Goal: Navigation & Orientation: Find specific page/section

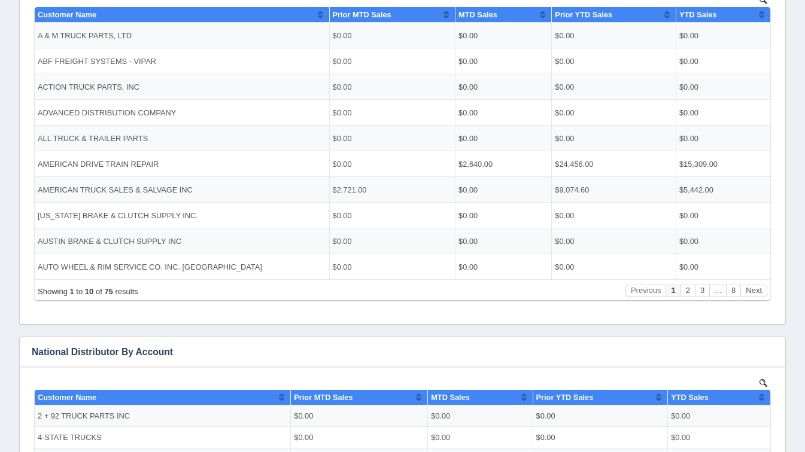
scroll to position [281, 0]
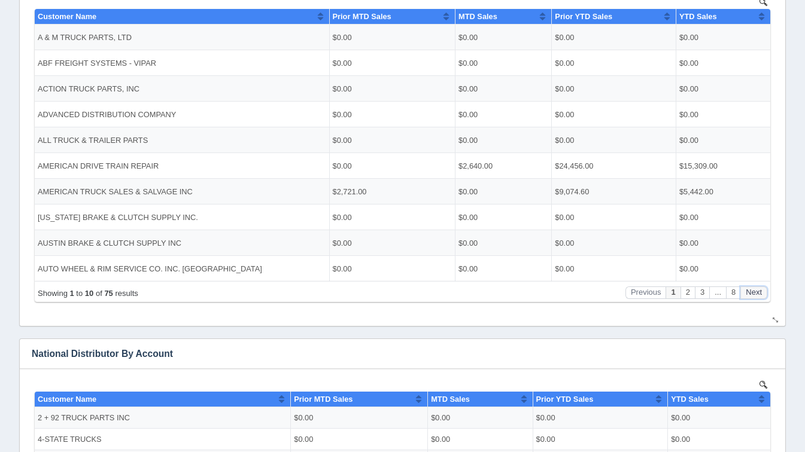
click at [754, 294] on button "Next" at bounding box center [753, 293] width 27 height 13
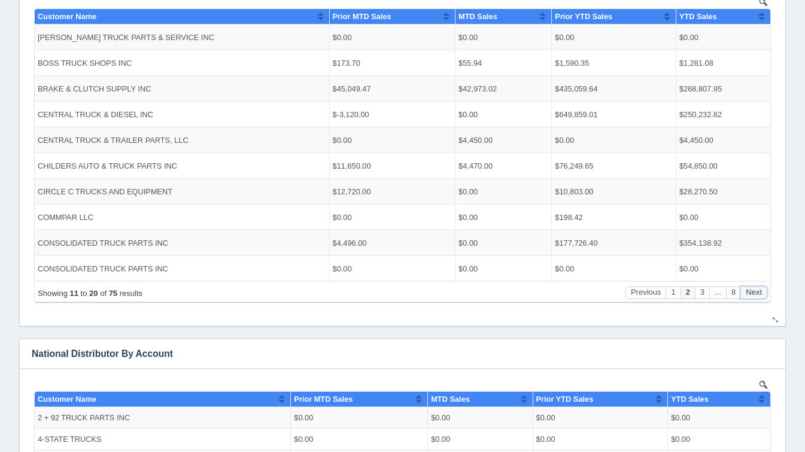
click at [754, 294] on button "Next" at bounding box center [753, 293] width 27 height 13
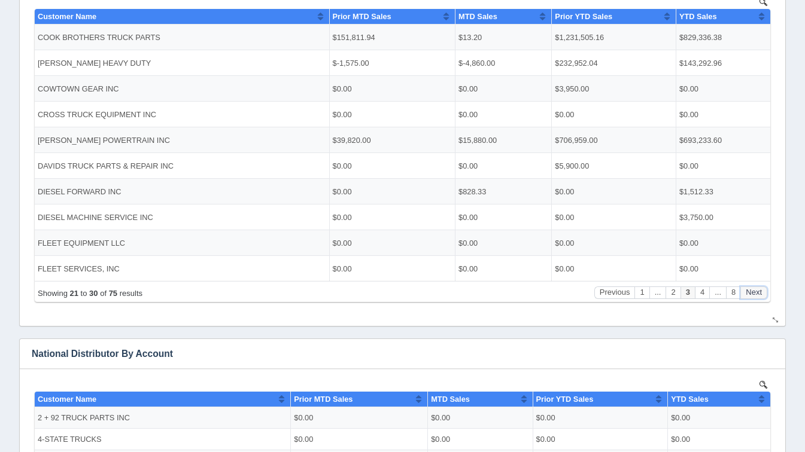
click at [754, 294] on button "Next" at bounding box center [753, 293] width 27 height 13
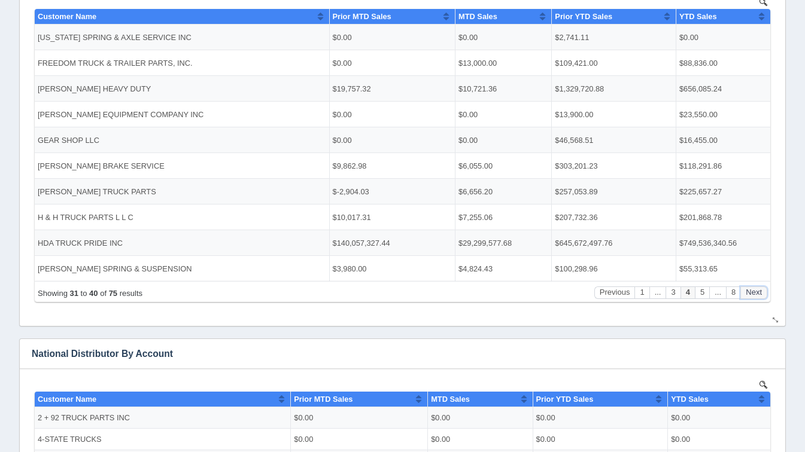
click at [754, 294] on button "Next" at bounding box center [753, 293] width 27 height 13
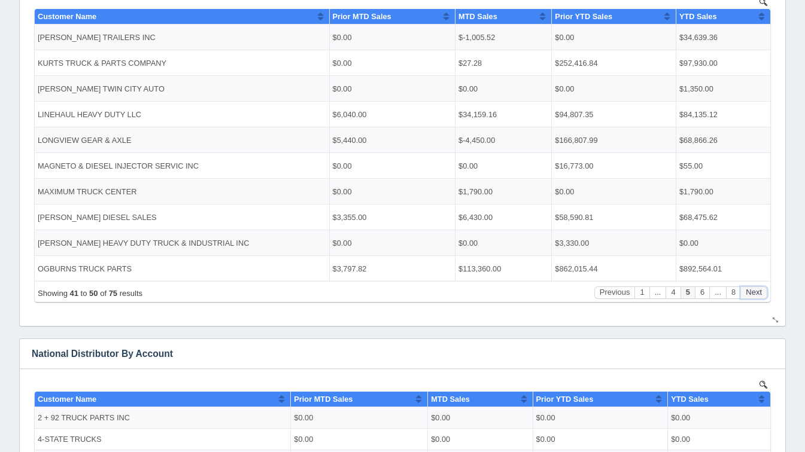
click at [754, 294] on button "Next" at bounding box center [753, 293] width 27 height 13
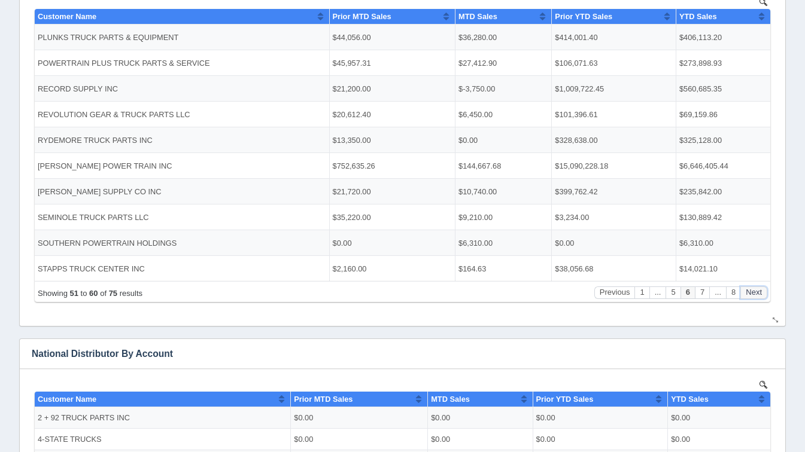
click at [754, 294] on button "Next" at bounding box center [753, 293] width 27 height 13
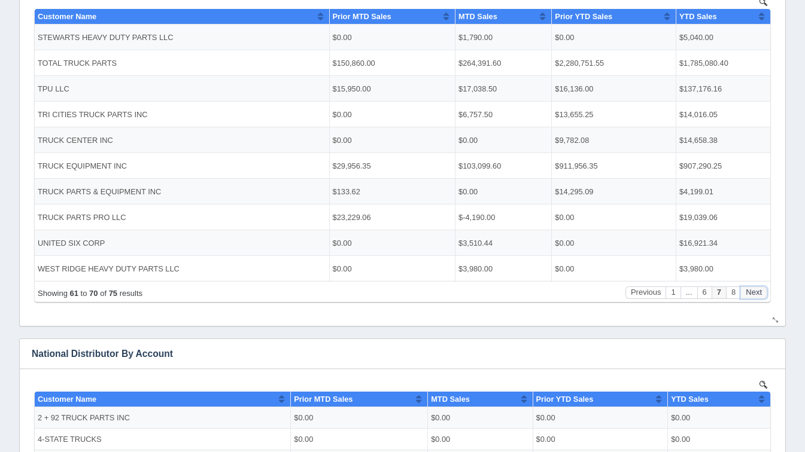
click at [754, 294] on button "Next" at bounding box center [753, 293] width 27 height 13
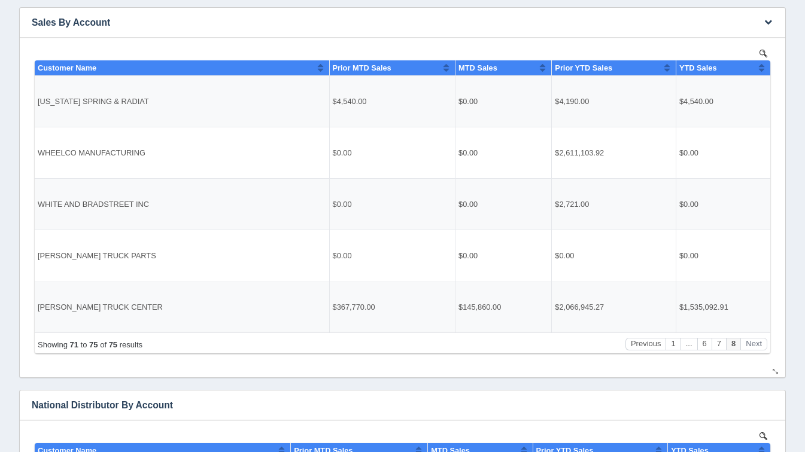
scroll to position [230, 0]
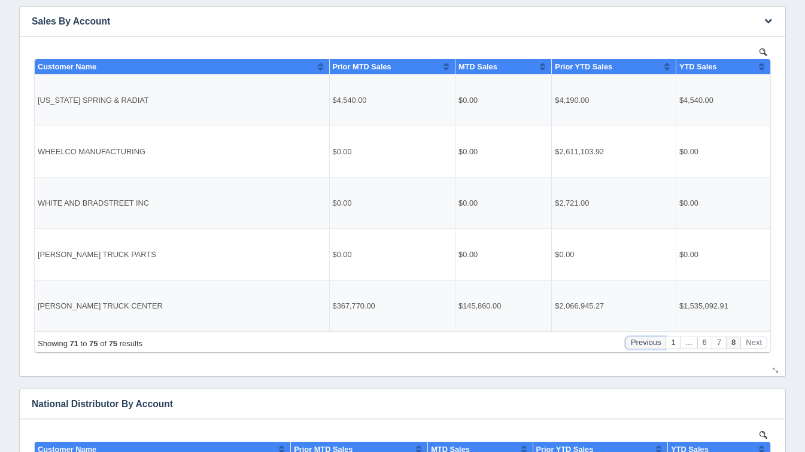
click at [650, 341] on button "Previous" at bounding box center [645, 342] width 41 height 13
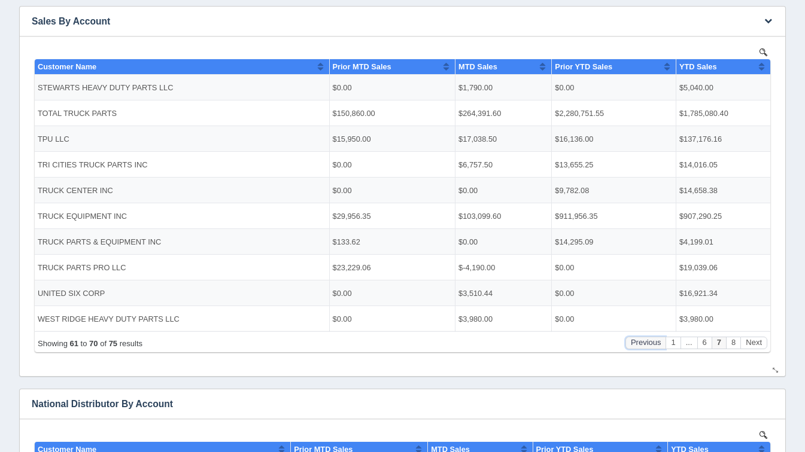
click at [650, 341] on button "Previous" at bounding box center [645, 342] width 41 height 13
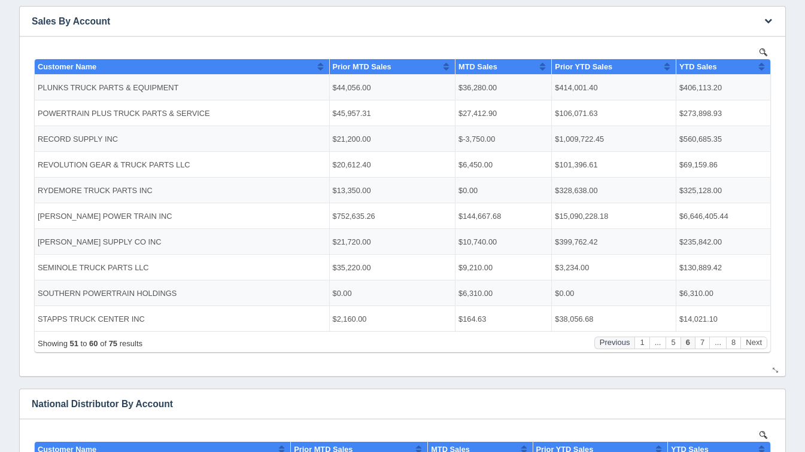
click at [650, 341] on button "..." at bounding box center [657, 342] width 17 height 13
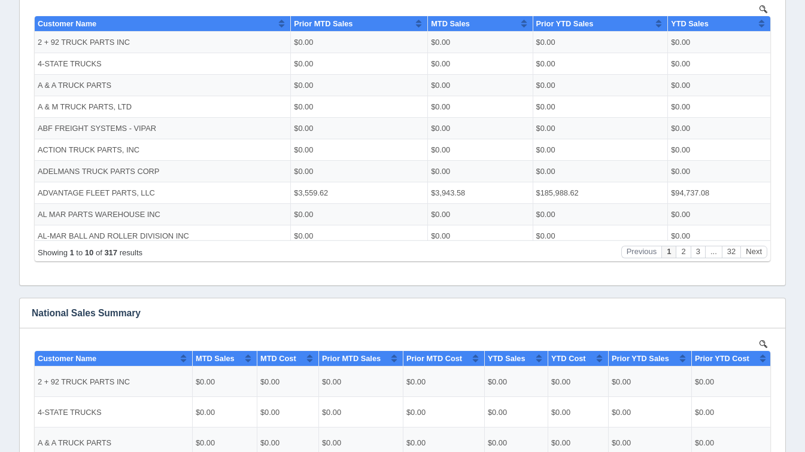
scroll to position [664, 0]
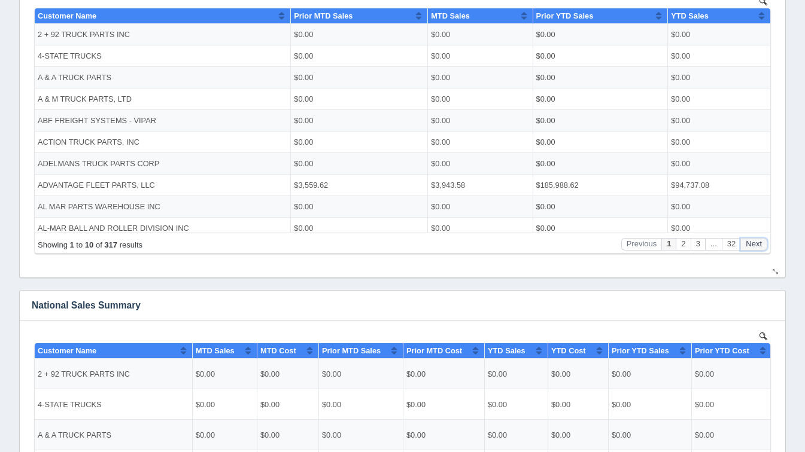
click at [760, 243] on button "Next" at bounding box center [753, 244] width 27 height 13
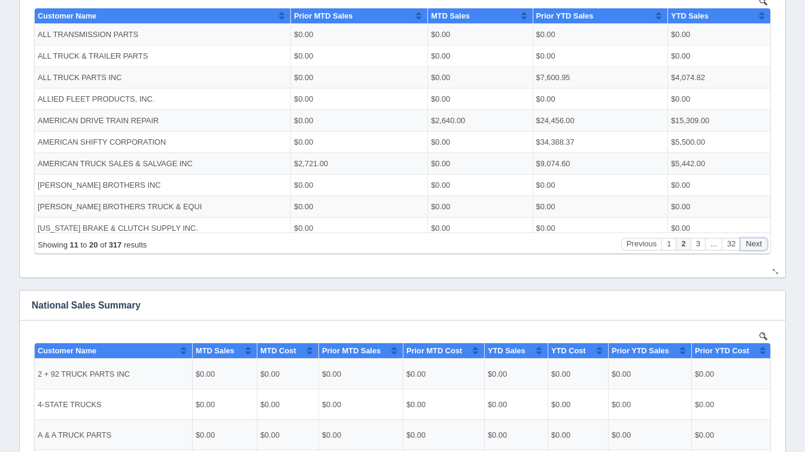
click at [760, 243] on button "Next" at bounding box center [753, 244] width 27 height 13
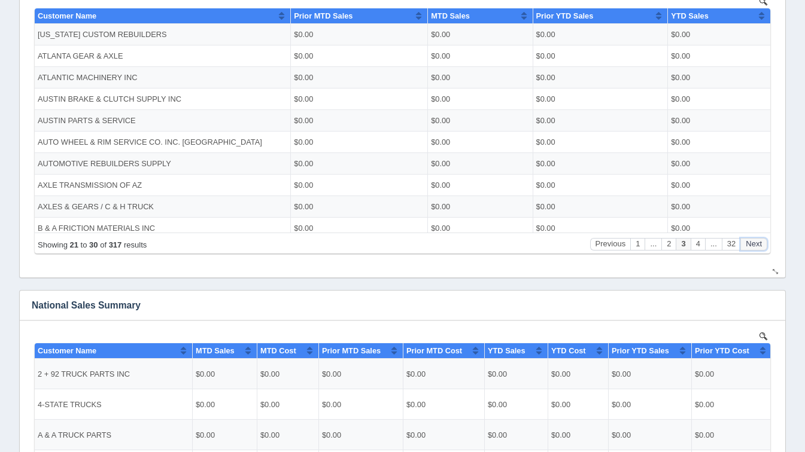
click at [760, 243] on button "Next" at bounding box center [753, 244] width 27 height 13
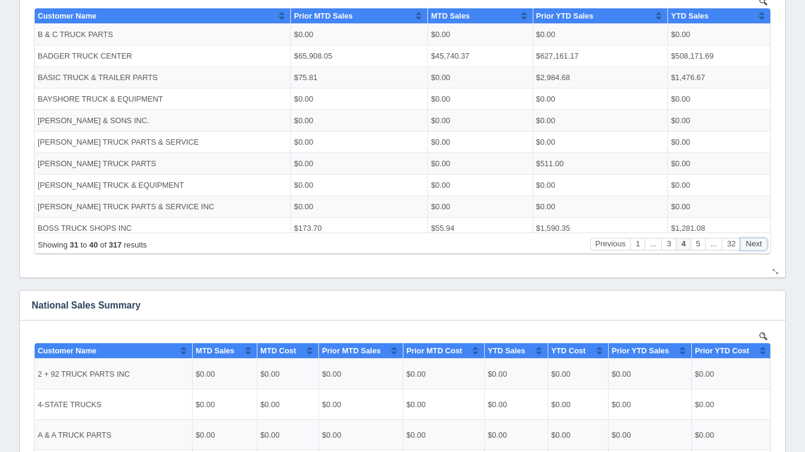
click at [760, 243] on button "Next" at bounding box center [753, 244] width 27 height 13
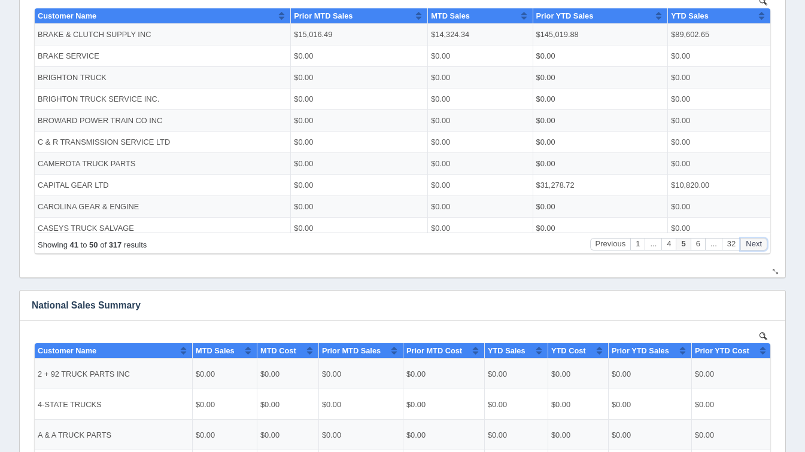
click at [760, 243] on button "Next" at bounding box center [753, 244] width 27 height 13
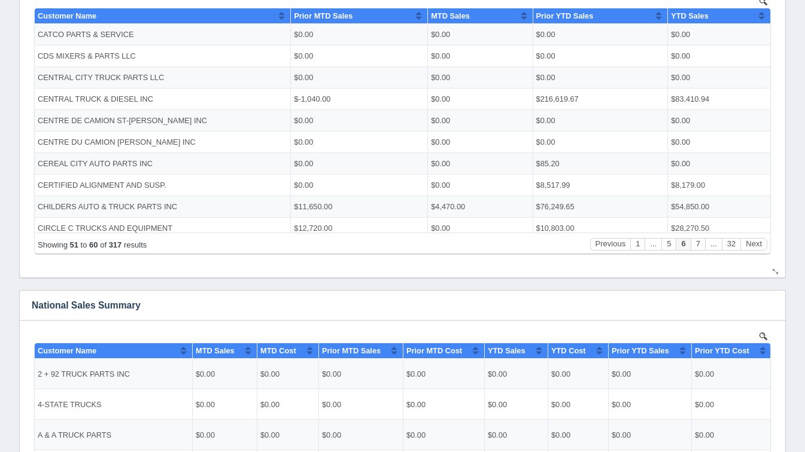
click at [769, 245] on div "Showing 51 to 60 of 317 results Previous 1 ... 5 6 7 ... 32 Next" at bounding box center [402, 243] width 735 height 21
click at [756, 249] on button "Next" at bounding box center [753, 244] width 27 height 13
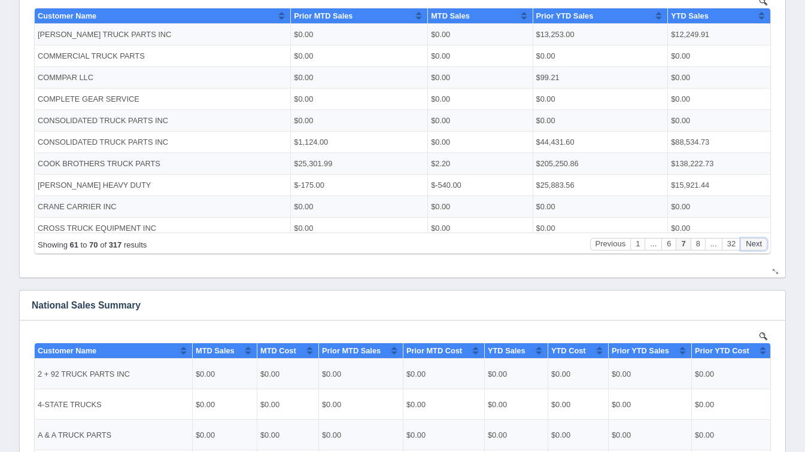
click at [756, 249] on button "Next" at bounding box center [753, 244] width 27 height 13
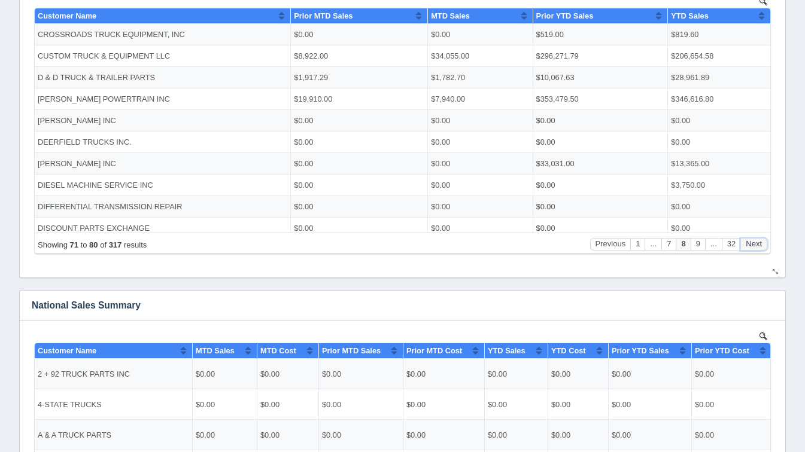
click at [756, 249] on button "Next" at bounding box center [753, 244] width 27 height 13
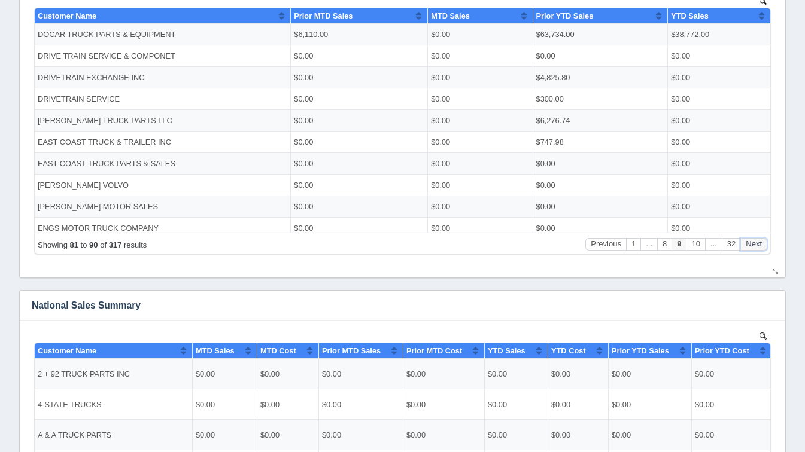
click at [756, 249] on button "Next" at bounding box center [753, 244] width 27 height 13
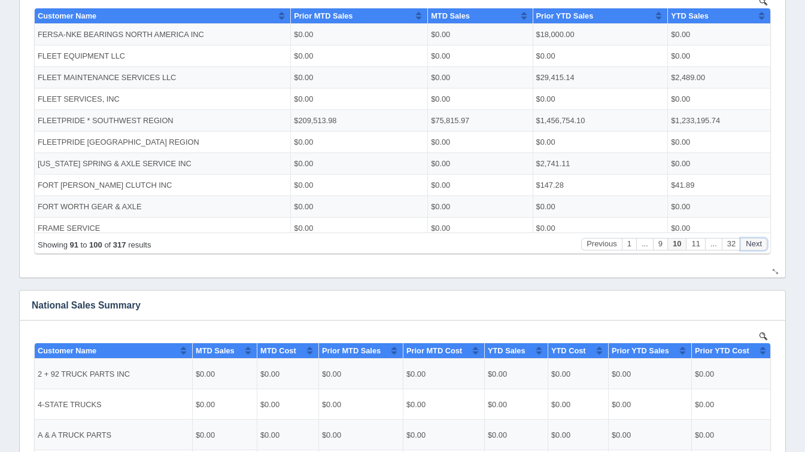
click at [756, 249] on button "Next" at bounding box center [753, 244] width 27 height 13
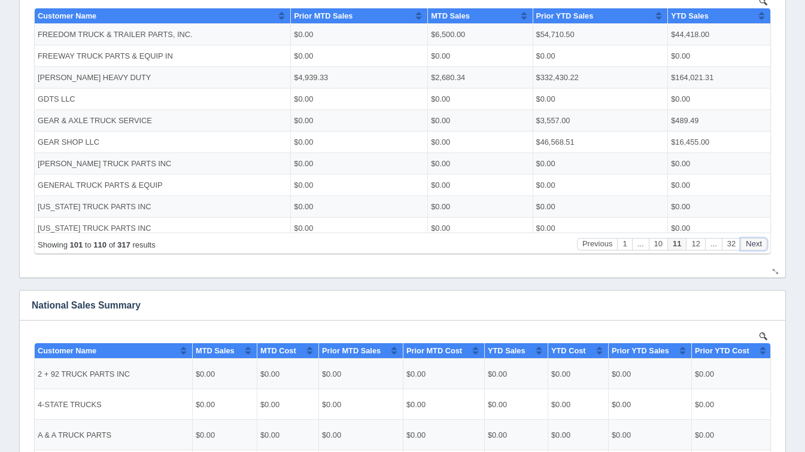
click at [756, 249] on button "Next" at bounding box center [753, 244] width 27 height 13
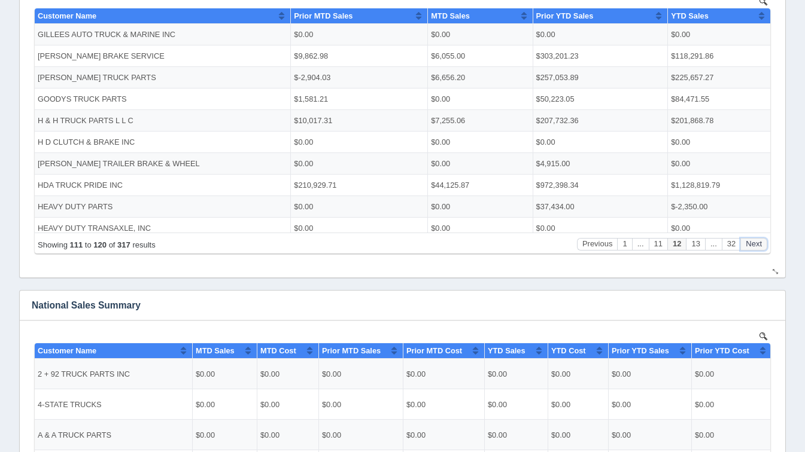
click at [756, 249] on button "Next" at bounding box center [753, 244] width 27 height 13
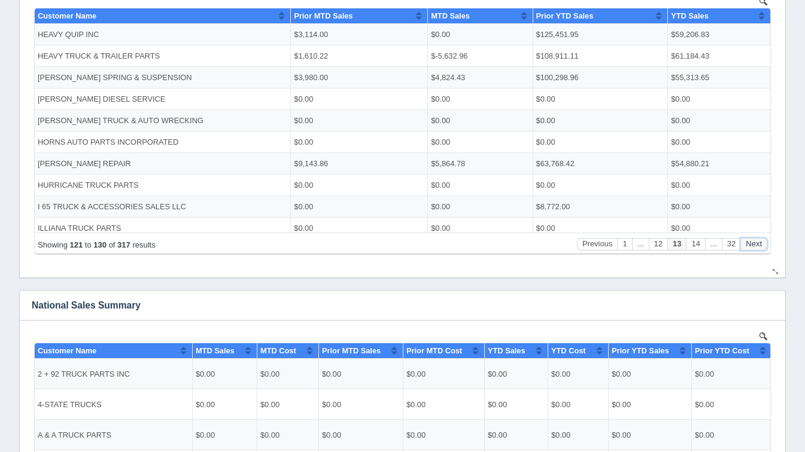
click at [756, 249] on button "Next" at bounding box center [753, 244] width 27 height 13
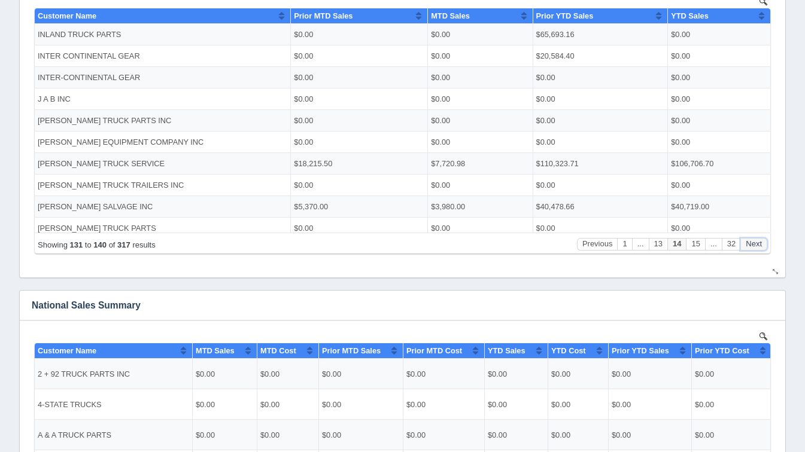
click at [756, 249] on button "Next" at bounding box center [753, 244] width 27 height 13
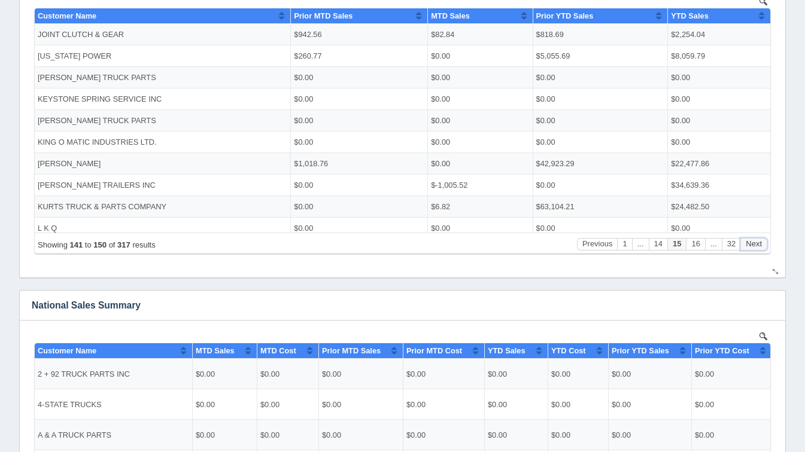
click at [756, 249] on button "Next" at bounding box center [753, 244] width 27 height 13
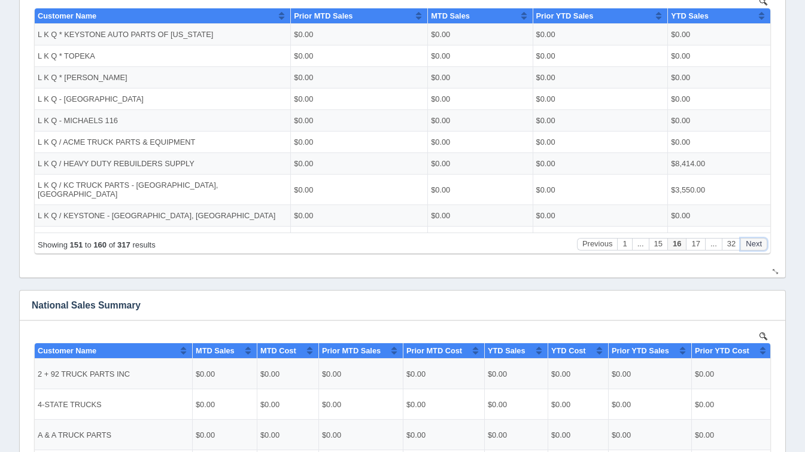
click at [756, 249] on button "Next" at bounding box center [753, 244] width 27 height 13
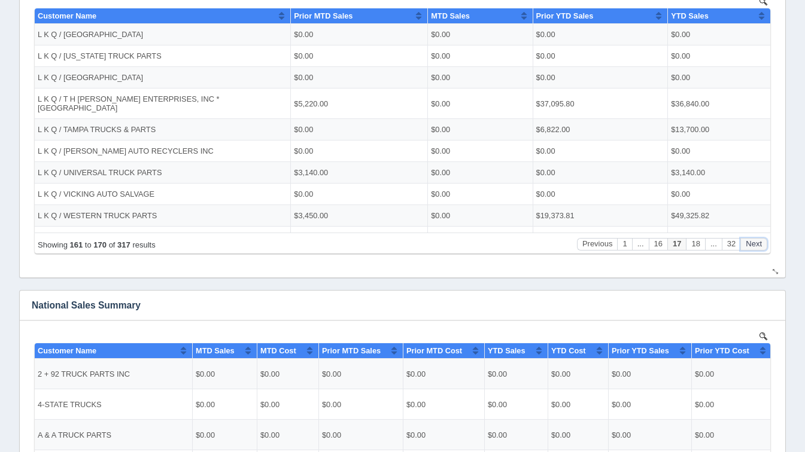
click at [756, 249] on button "Next" at bounding box center [753, 244] width 27 height 13
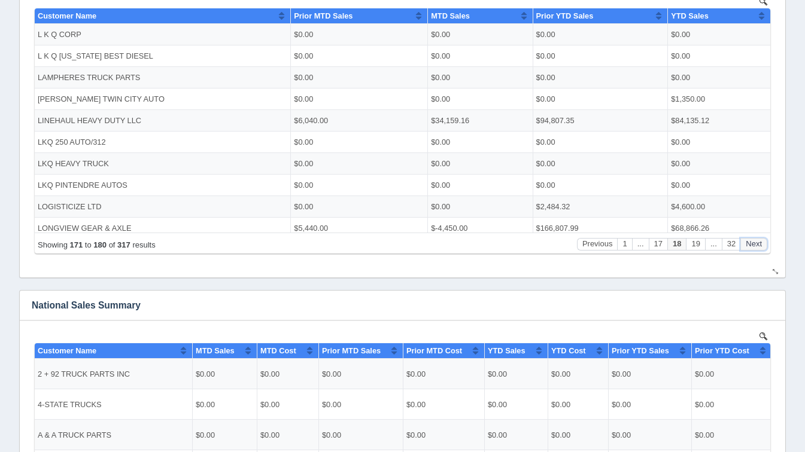
click at [756, 249] on button "Next" at bounding box center [753, 244] width 27 height 13
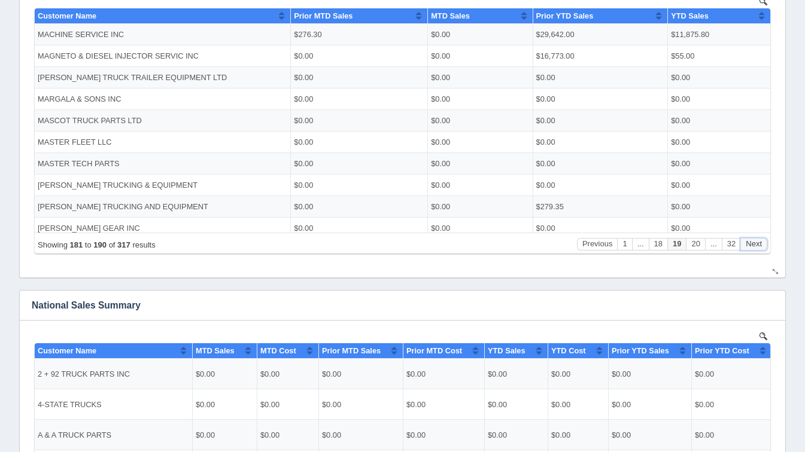
click at [756, 249] on button "Next" at bounding box center [753, 244] width 27 height 13
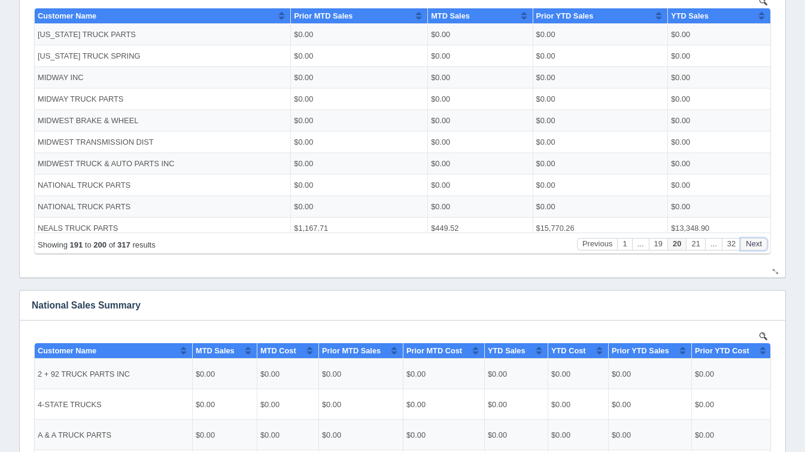
click at [756, 249] on button "Next" at bounding box center [753, 244] width 27 height 13
